Goal: Register for event/course

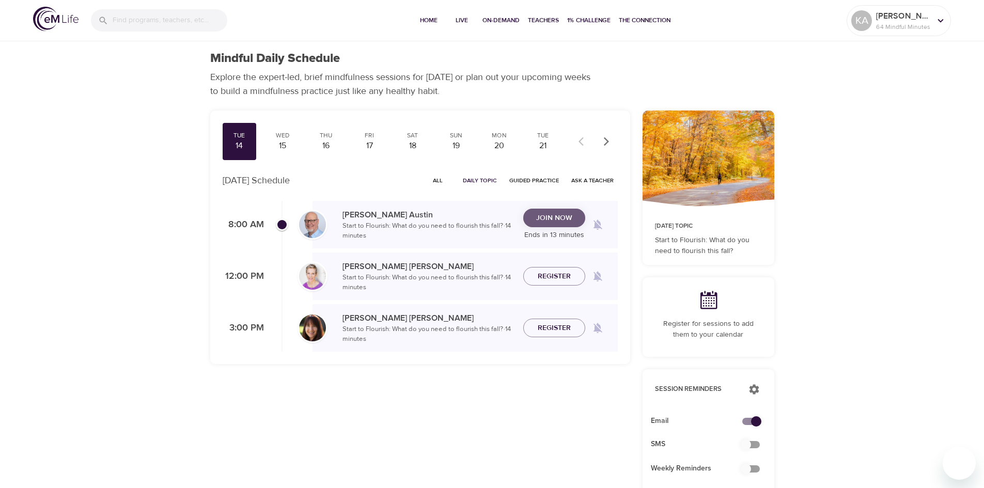
click at [538, 214] on span "Join Now" at bounding box center [554, 218] width 36 height 13
